Goal: Find specific page/section: Find specific page/section

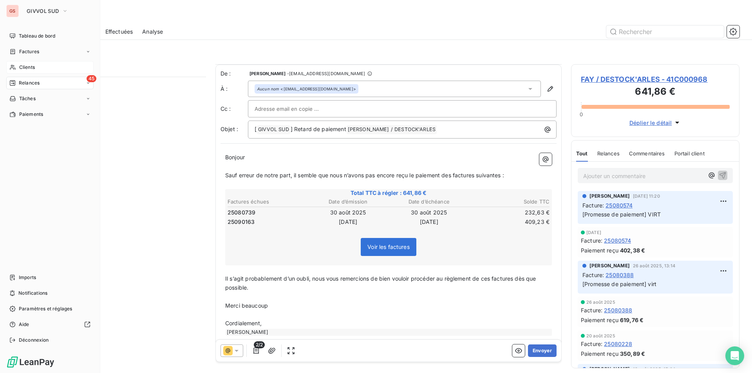
scroll to position [235, 0]
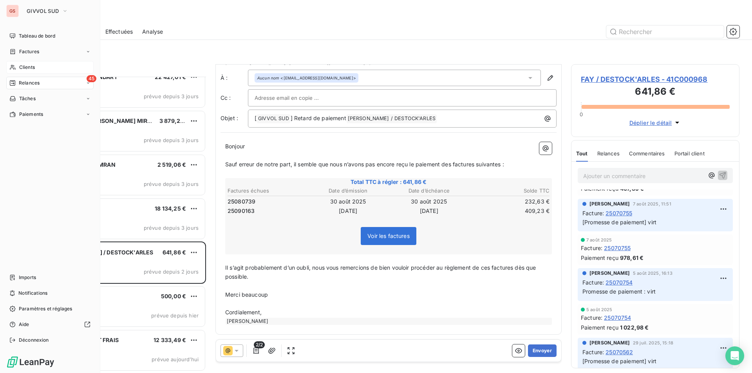
click at [25, 70] on span "Clients" at bounding box center [27, 67] width 16 height 7
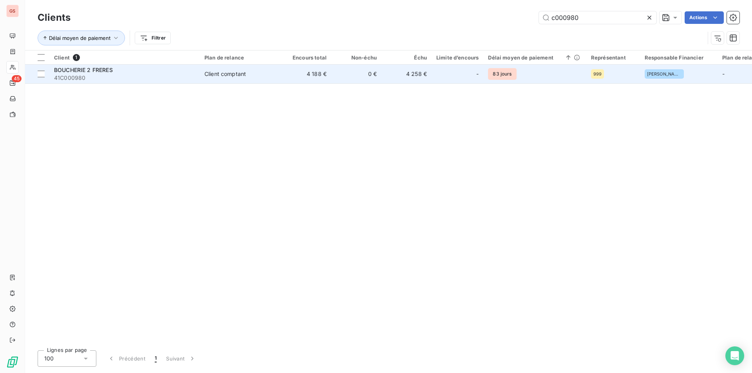
type input "c000980"
click at [159, 76] on span "41C000980" at bounding box center [124, 78] width 141 height 8
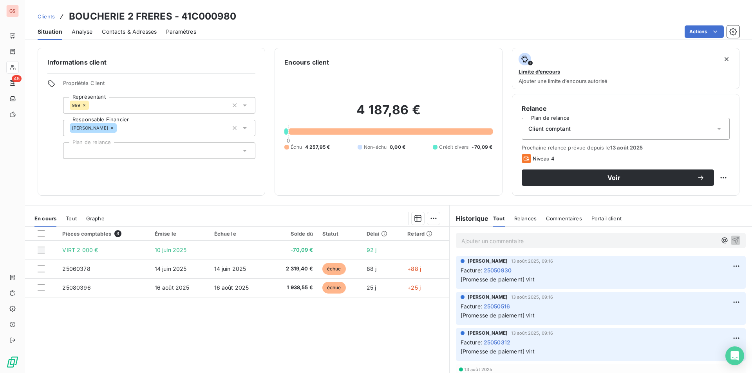
click at [516, 243] on p "Ajouter un commentaire ﻿" at bounding box center [588, 241] width 255 height 10
click at [731, 238] on icon "button" at bounding box center [735, 240] width 8 height 8
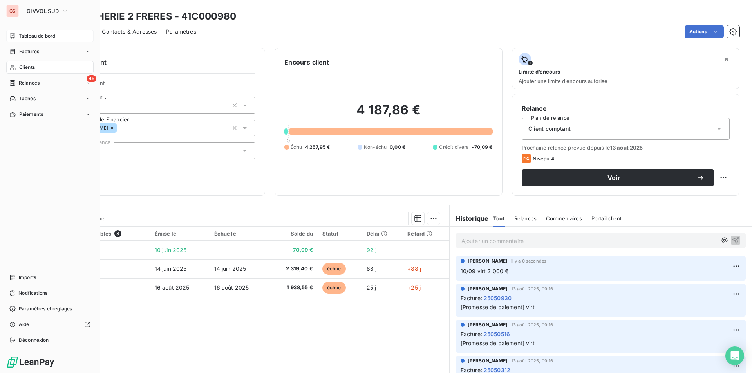
click at [31, 39] on span "Tableau de bord" at bounding box center [37, 35] width 36 height 7
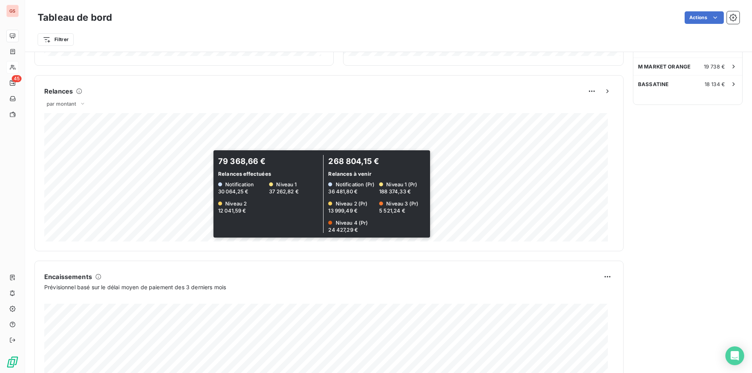
scroll to position [390, 0]
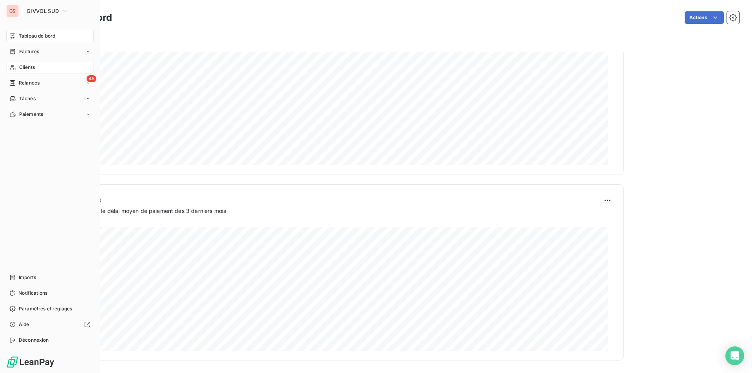
click at [29, 69] on span "Clients" at bounding box center [27, 67] width 16 height 7
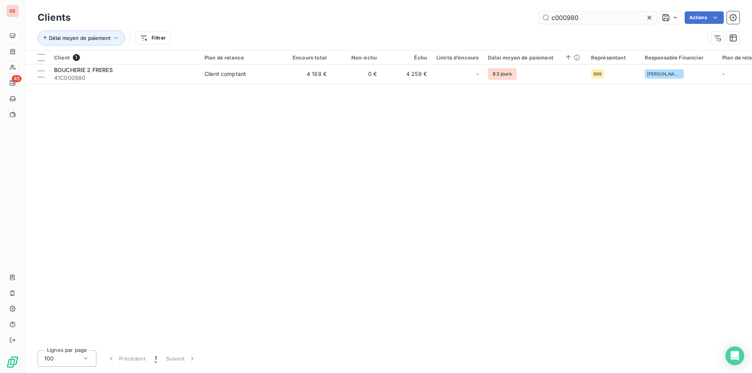
drag, startPoint x: 562, startPoint y: 19, endPoint x: 643, endPoint y: 17, distance: 80.7
click at [642, 20] on input "c000980" at bounding box center [597, 17] width 117 height 13
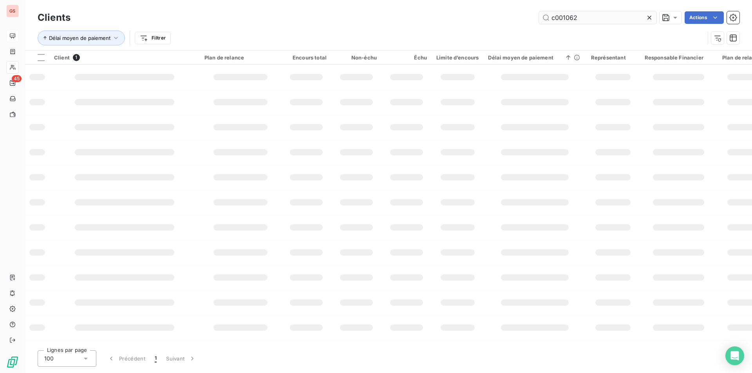
type input "c001062"
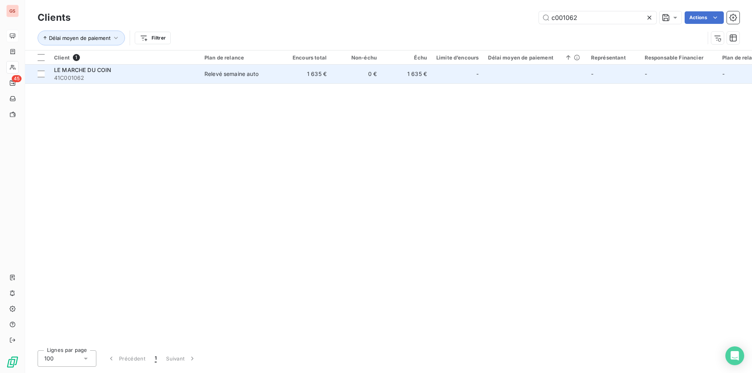
click at [230, 74] on div "Relevé semaine auto" at bounding box center [231, 74] width 54 height 8
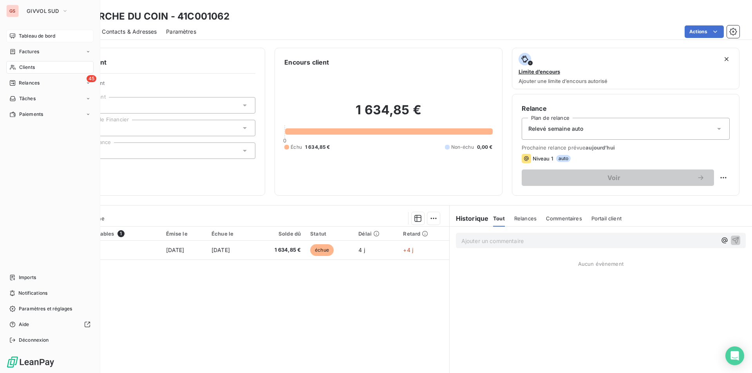
click at [35, 35] on span "Tableau de bord" at bounding box center [37, 35] width 36 height 7
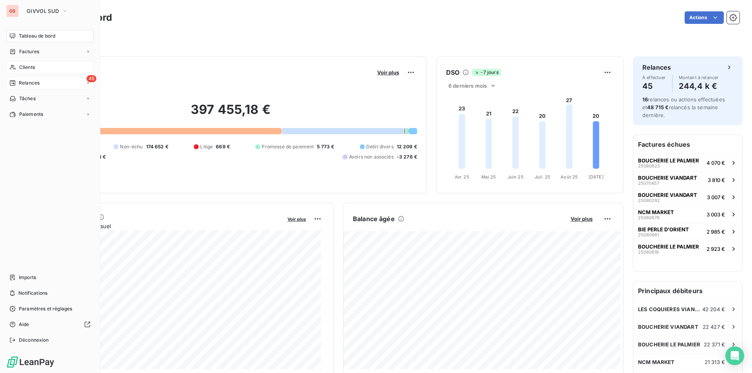
click at [30, 82] on span "Relances" at bounding box center [29, 82] width 21 height 7
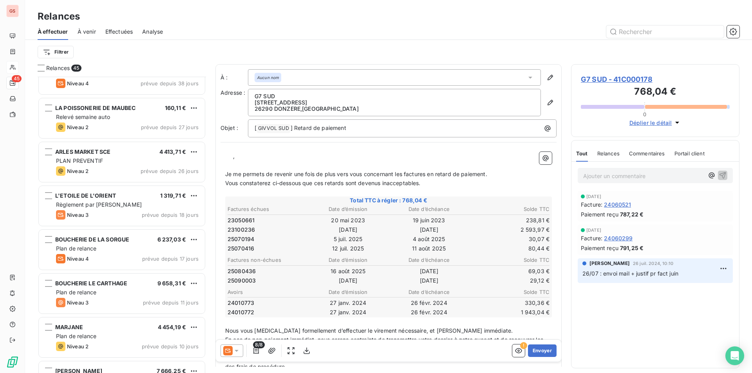
scroll to position [862, 0]
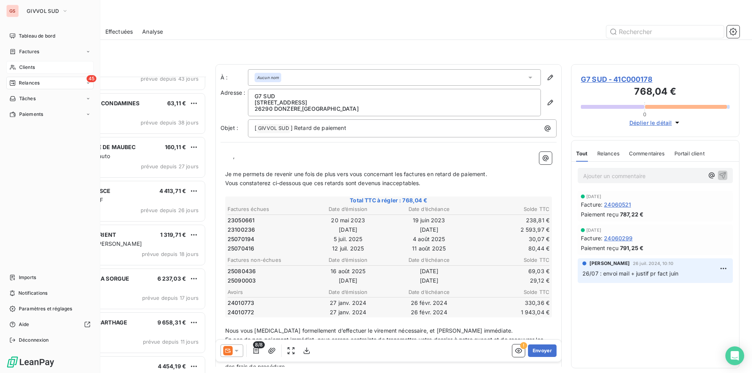
click at [23, 66] on span "Clients" at bounding box center [27, 67] width 16 height 7
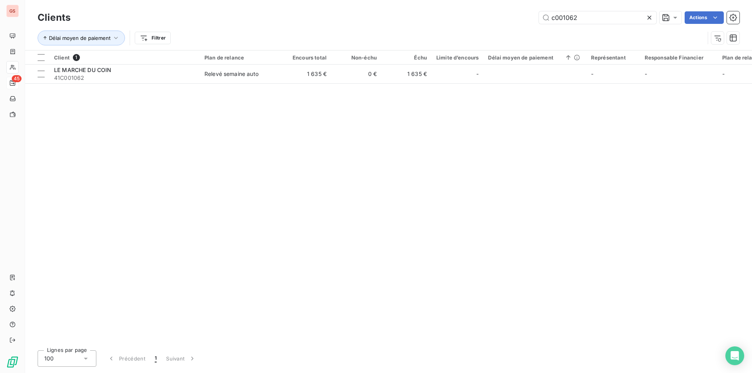
drag, startPoint x: 580, startPoint y: 19, endPoint x: 692, endPoint y: 31, distance: 112.6
click at [692, 31] on div "Clients c001062 Actions Délai moyen de paiement Filtrer" at bounding box center [389, 29] width 702 height 41
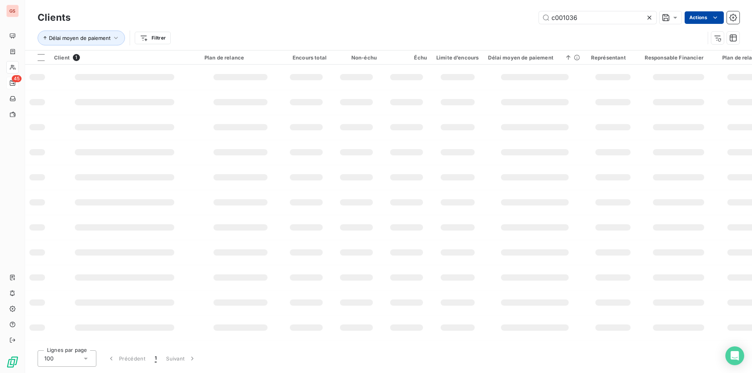
type input "c001036"
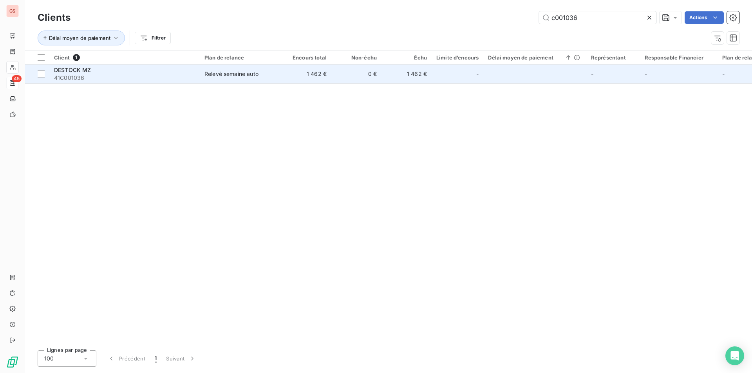
click at [158, 78] on span "41C001036" at bounding box center [124, 78] width 141 height 8
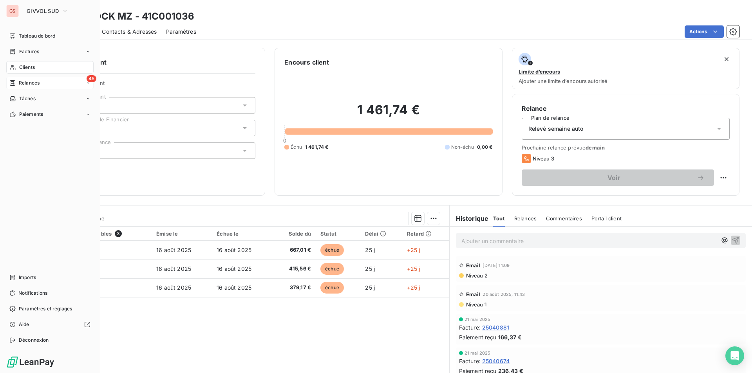
click at [34, 84] on span "Relances" at bounding box center [29, 82] width 21 height 7
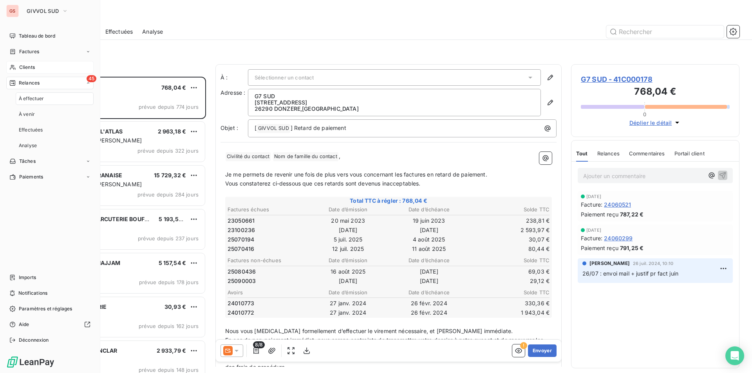
scroll to position [290, 162]
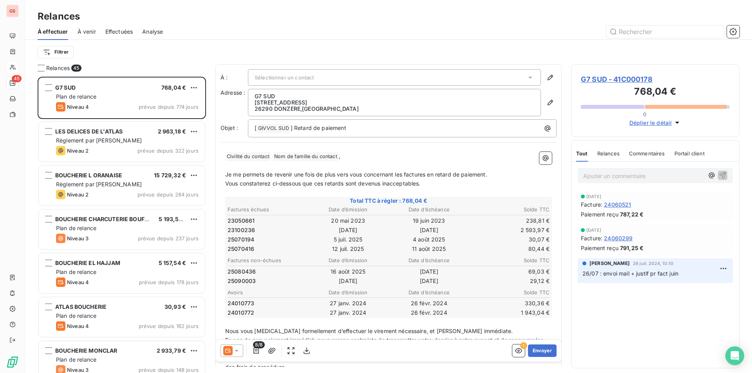
click at [117, 31] on span "Effectuées" at bounding box center [119, 32] width 28 height 8
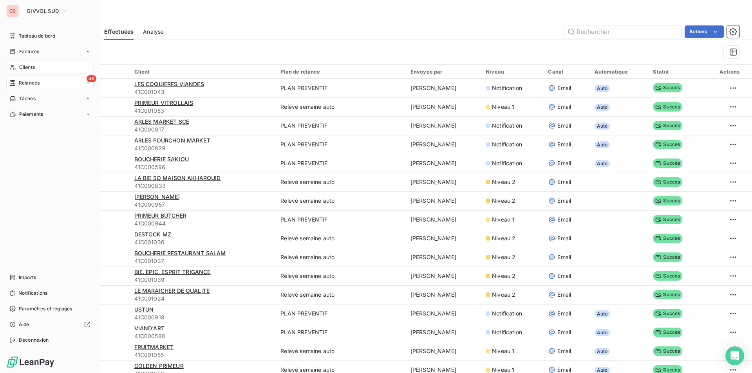
click at [14, 82] on icon at bounding box center [12, 83] width 6 height 6
click at [41, 37] on span "Tableau de bord" at bounding box center [37, 35] width 36 height 7
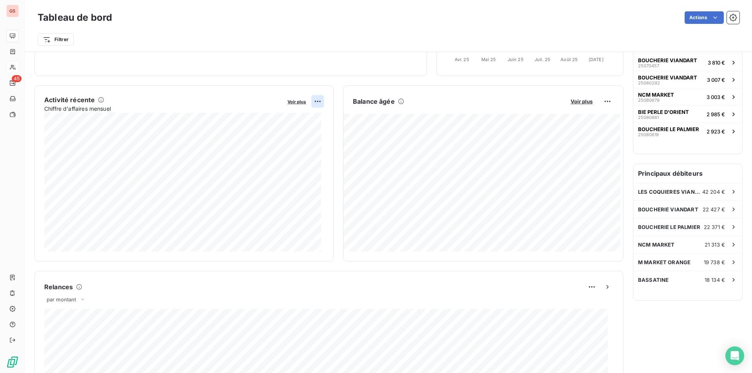
scroll to position [274, 0]
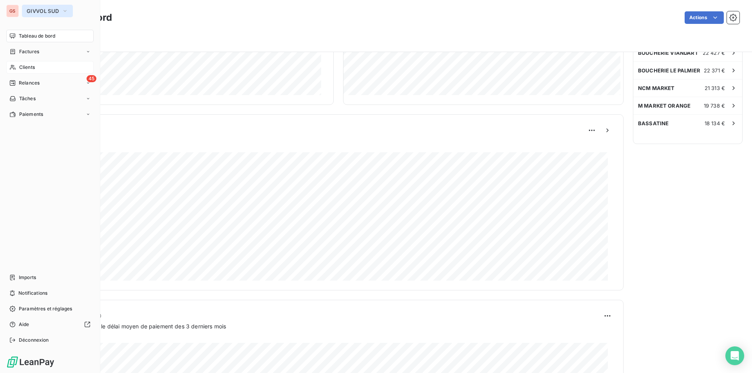
click at [40, 12] on span "GIVVOL SUD" at bounding box center [43, 11] width 32 height 6
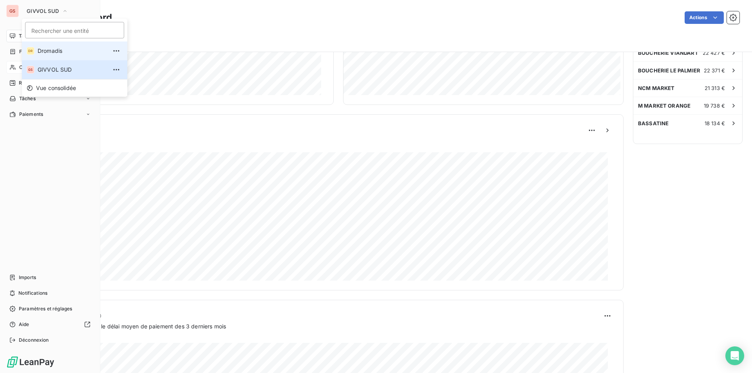
click at [49, 46] on li "DR [PERSON_NAME]" at bounding box center [74, 50] width 105 height 19
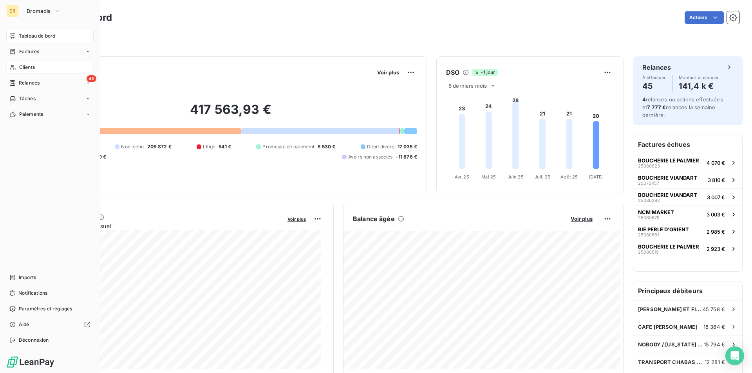
click at [24, 67] on span "Clients" at bounding box center [27, 67] width 16 height 7
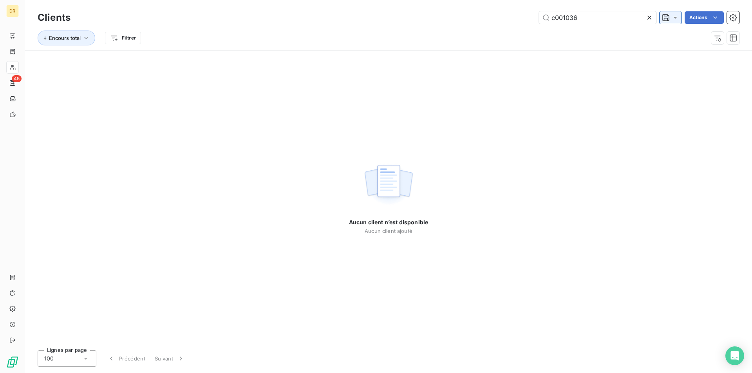
drag, startPoint x: 566, startPoint y: 20, endPoint x: 661, endPoint y: 20, distance: 95.1
click at [658, 22] on div "c001036 Actions" at bounding box center [409, 17] width 659 height 13
click at [563, 20] on input "c000869" at bounding box center [597, 17] width 117 height 13
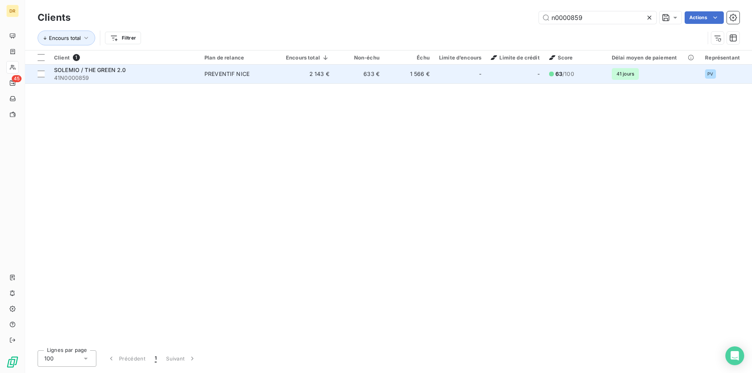
type input "n0000859"
click at [248, 80] on td "PREVENTIF NICE" at bounding box center [240, 74] width 81 height 19
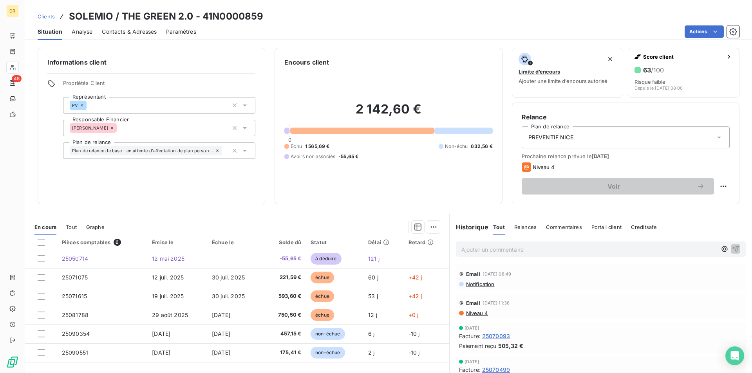
click at [481, 281] on span "Notification" at bounding box center [479, 284] width 29 height 6
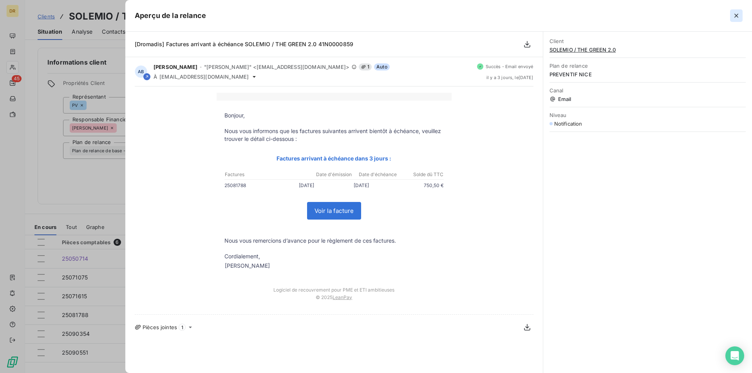
click at [735, 13] on icon "button" at bounding box center [736, 16] width 8 height 8
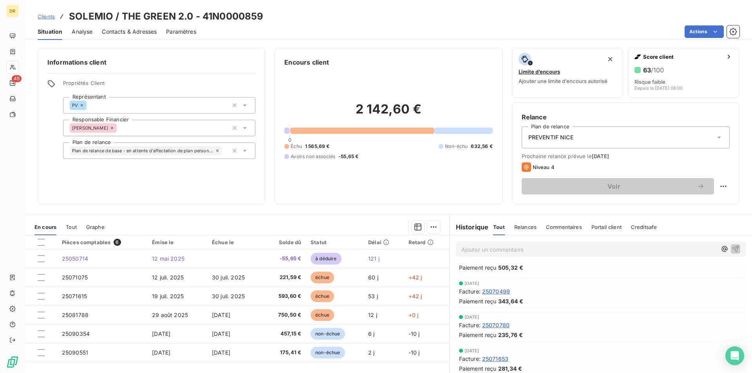
scroll to position [196, 0]
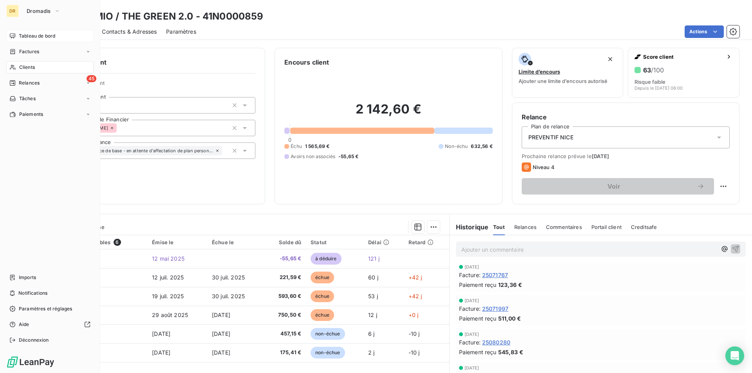
click at [58, 35] on div "Tableau de bord" at bounding box center [49, 36] width 87 height 13
